Goal: Register for event/course

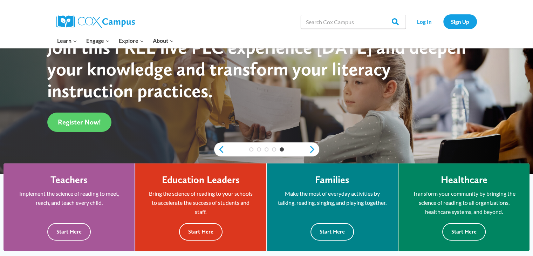
scroll to position [8, 0]
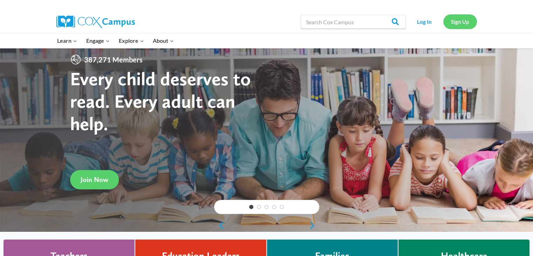
click at [472, 23] on link "Sign Up" at bounding box center [461, 21] width 34 height 14
click at [428, 21] on link "Log In" at bounding box center [425, 21] width 31 height 14
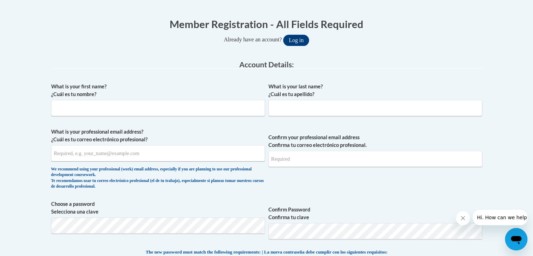
scroll to position [137, 0]
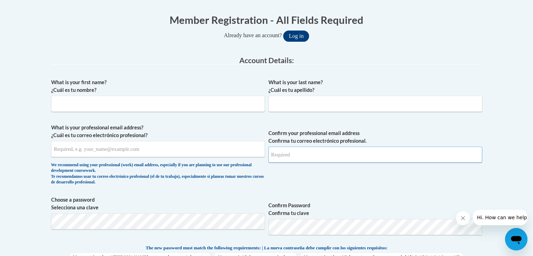
type input "idri1206@yahoo.com"
click at [195, 104] on input "What is your first name? ¿Cuál es tu nombre?" at bounding box center [158, 104] width 214 height 16
type input "Camille"
type input "Nelson"
click at [228, 149] on input "What is your professional email address? ¿Cuál es tu correo electrónico profesi…" at bounding box center [158, 149] width 214 height 16
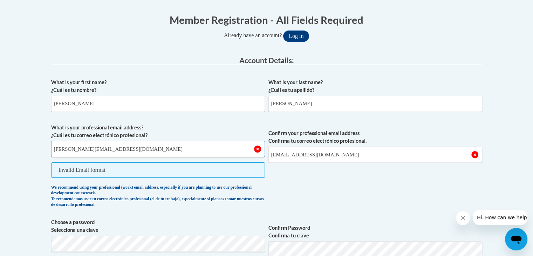
type input "[PERSON_NAME][EMAIL_ADDRESS][DOMAIN_NAME]"
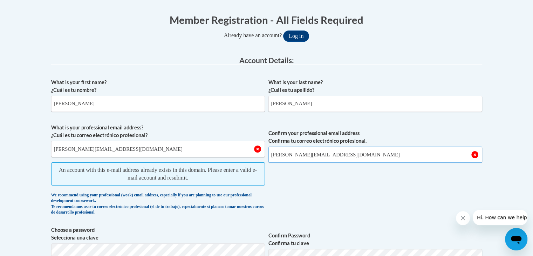
type input "[PERSON_NAME][EMAIL_ADDRESS][DOMAIN_NAME]"
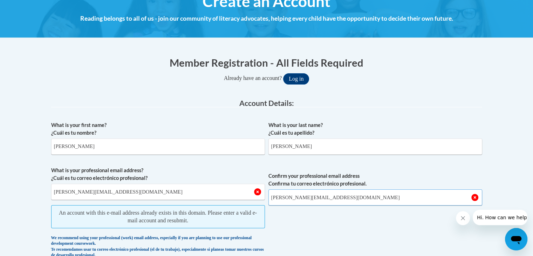
scroll to position [0, 0]
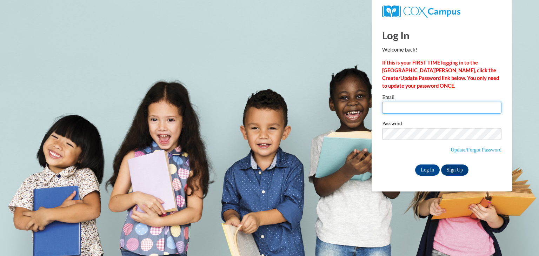
click at [403, 113] on input "Email" at bounding box center [441, 108] width 119 height 12
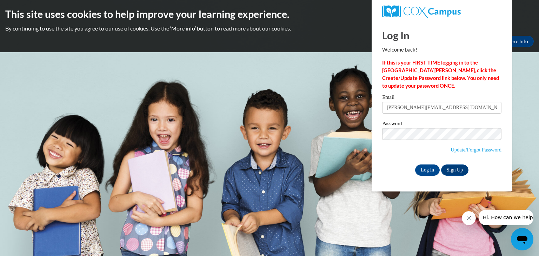
type input "[PERSON_NAME][EMAIL_ADDRESS][DOMAIN_NAME]"
click at [415, 164] on input "Log In" at bounding box center [427, 169] width 25 height 11
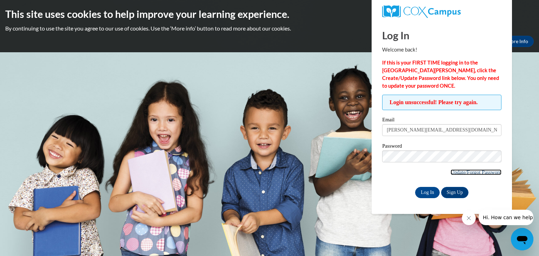
click at [462, 170] on link "Update/Forgot Password" at bounding box center [475, 172] width 51 height 6
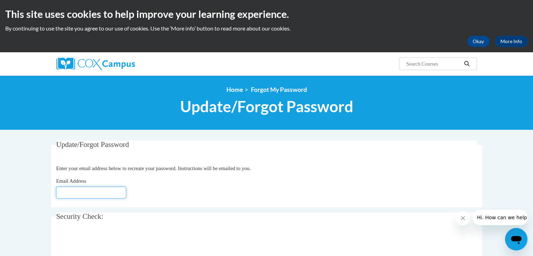
click at [95, 188] on input "Email Address" at bounding box center [91, 193] width 70 height 12
type input "[EMAIL_ADDRESS][DOMAIN_NAME]"
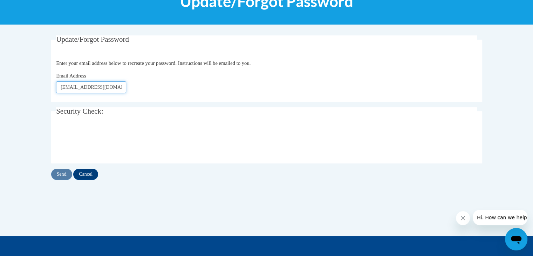
scroll to position [108, 0]
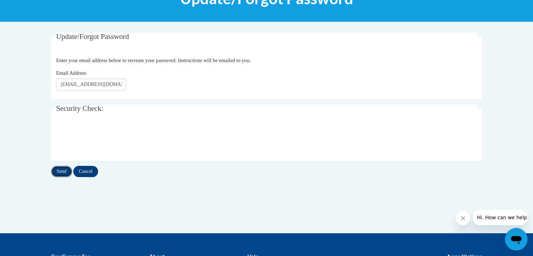
click at [59, 174] on input "Send" at bounding box center [61, 171] width 21 height 11
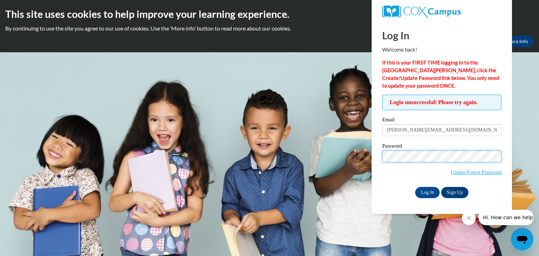
click at [415, 187] on input "Log In" at bounding box center [427, 192] width 25 height 11
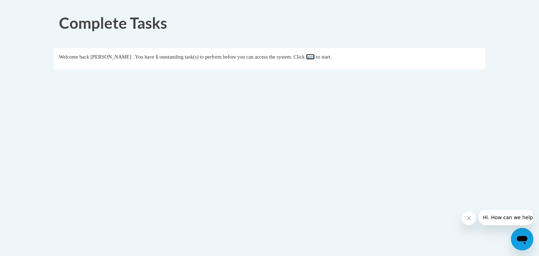
click at [315, 56] on link "here" at bounding box center [310, 57] width 9 height 6
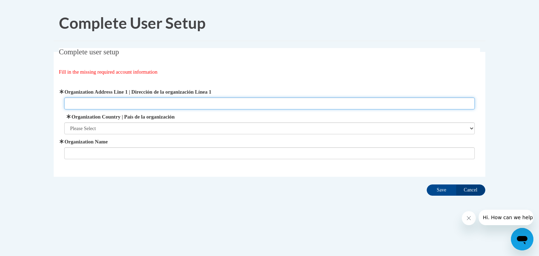
click at [114, 103] on input "Organization Address Line 1 | Dirección de la organización Línea 1" at bounding box center [269, 103] width 411 height 12
type input "7087 Peake Rd N Macon, GA 31210"
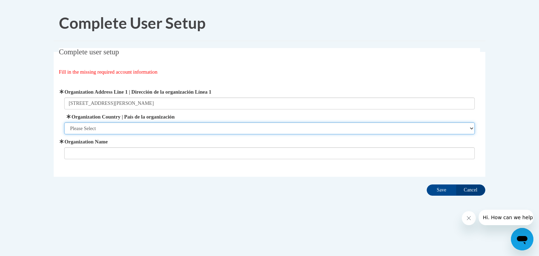
click at [97, 128] on select "Please Select United States | Estados Unidos Outside of the United States | Fue…" at bounding box center [269, 128] width 411 height 12
select select "ad49bcad-a171-4b2e-b99c-48b446064914"
click at [64, 122] on select "Please Select United States | Estados Unidos Outside of the United States | Fue…" at bounding box center [269, 128] width 411 height 12
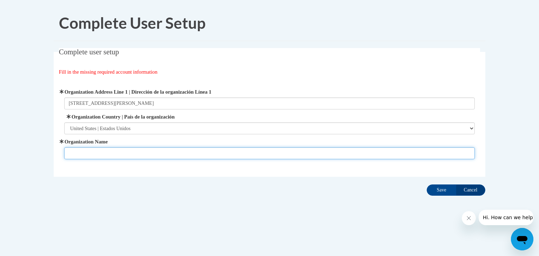
click at [97, 149] on input "Organization Name" at bounding box center [269, 153] width 411 height 12
type input "Big Blue Marble Academy"
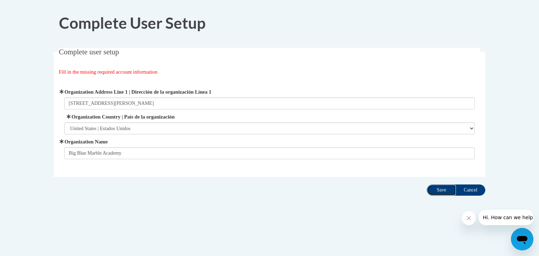
click at [433, 195] on input "Save" at bounding box center [440, 189] width 29 height 11
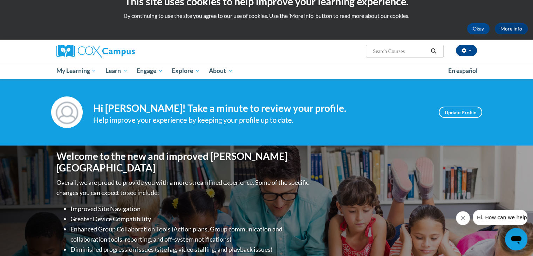
scroll to position [11, 0]
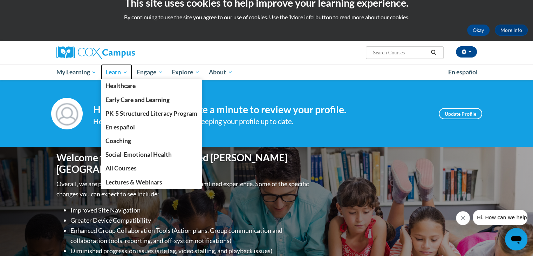
click at [102, 74] on link "Learn" at bounding box center [116, 72] width 31 height 16
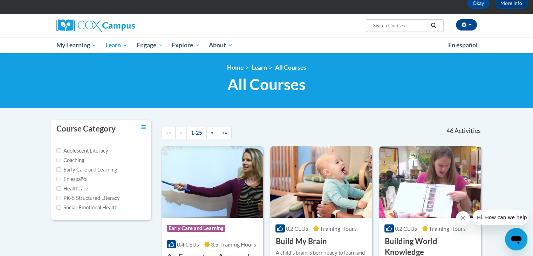
scroll to position [49, 0]
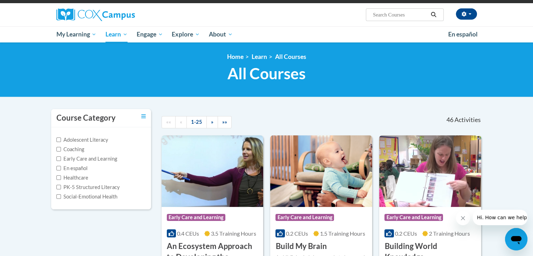
click at [63, 158] on label "Early Care and Learning" at bounding box center [86, 159] width 61 height 8
click at [61, 158] on input "Early Care and Learning" at bounding box center [58, 158] width 5 height 5
checkbox input "true"
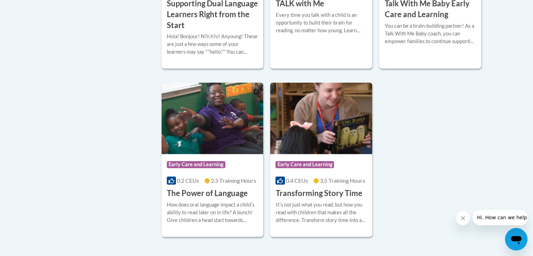
scroll to position [1045, 0]
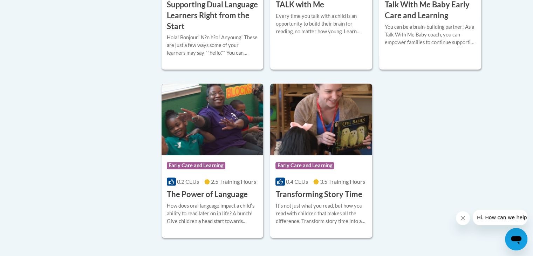
click at [202, 122] on img at bounding box center [213, 119] width 102 height 72
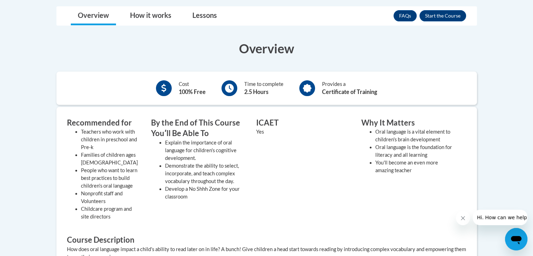
scroll to position [182, 0]
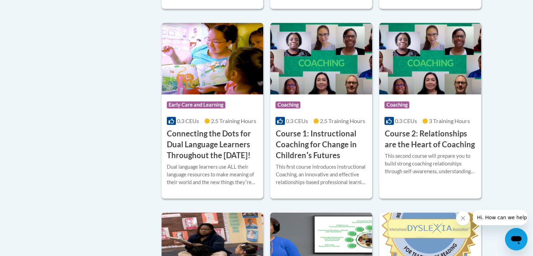
scroll to position [363, 0]
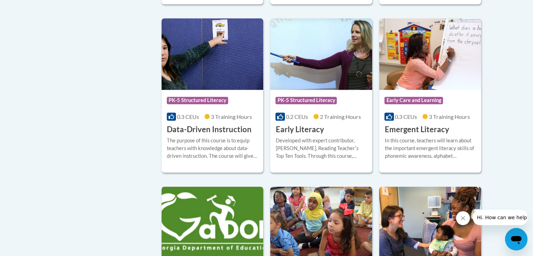
scroll to position [746, 0]
click at [348, 90] on img at bounding box center [321, 55] width 102 height 72
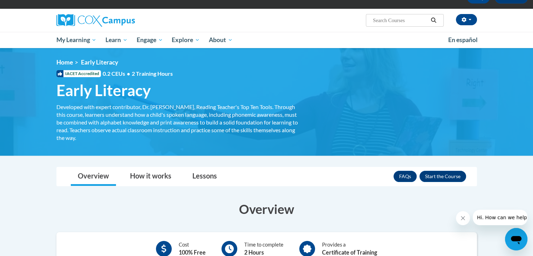
scroll to position [42, 0]
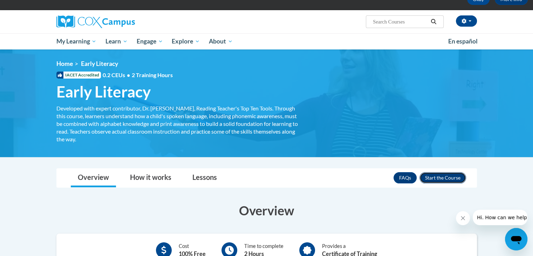
click at [443, 181] on button "Enroll" at bounding box center [443, 177] width 47 height 11
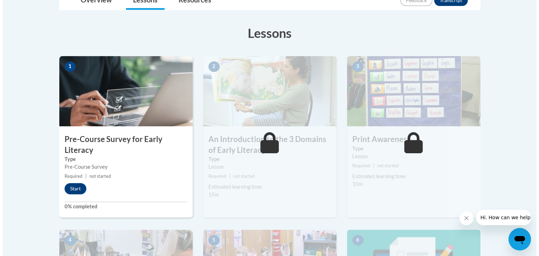
scroll to position [148, 0]
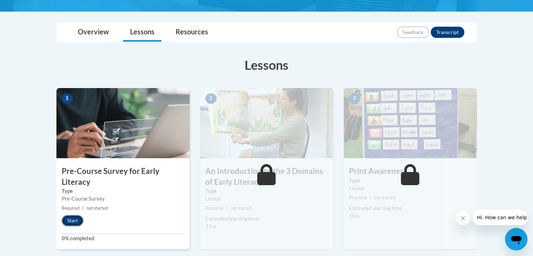
click at [80, 222] on button "Start" at bounding box center [73, 220] width 22 height 11
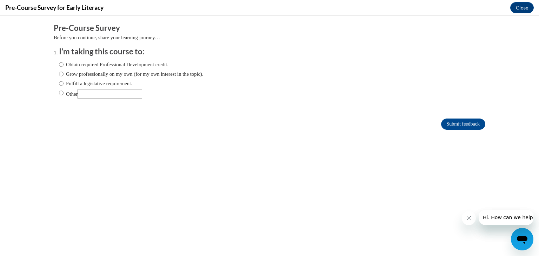
scroll to position [0, 0]
click at [59, 66] on label "Obtain required Professional Development credit." at bounding box center [113, 65] width 109 height 8
click at [59, 66] on input "Obtain required Professional Development credit." at bounding box center [61, 65] width 5 height 8
radio input "true"
click at [456, 122] on input "Submit feedback" at bounding box center [463, 124] width 44 height 11
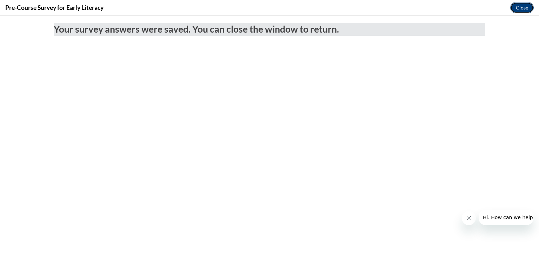
click at [521, 13] on button "Close" at bounding box center [521, 7] width 23 height 11
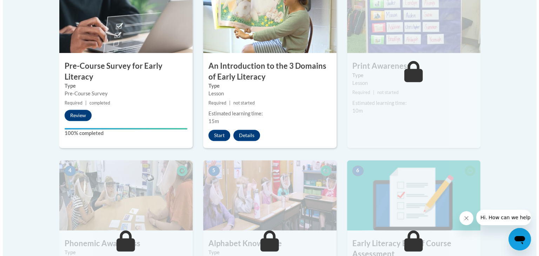
scroll to position [256, 0]
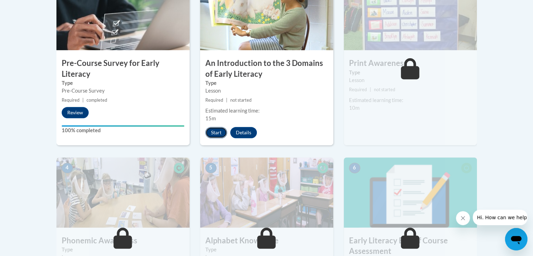
click at [217, 135] on button "Start" at bounding box center [216, 132] width 22 height 11
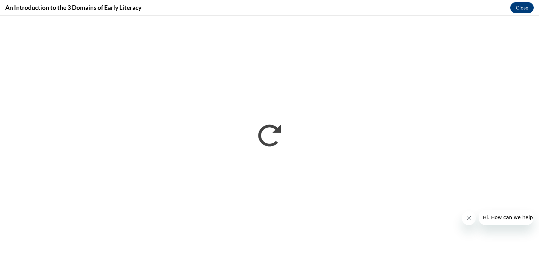
scroll to position [0, 0]
click at [464, 217] on button "Close message from company" at bounding box center [468, 218] width 14 height 14
